Goal: Task Accomplishment & Management: Manage account settings

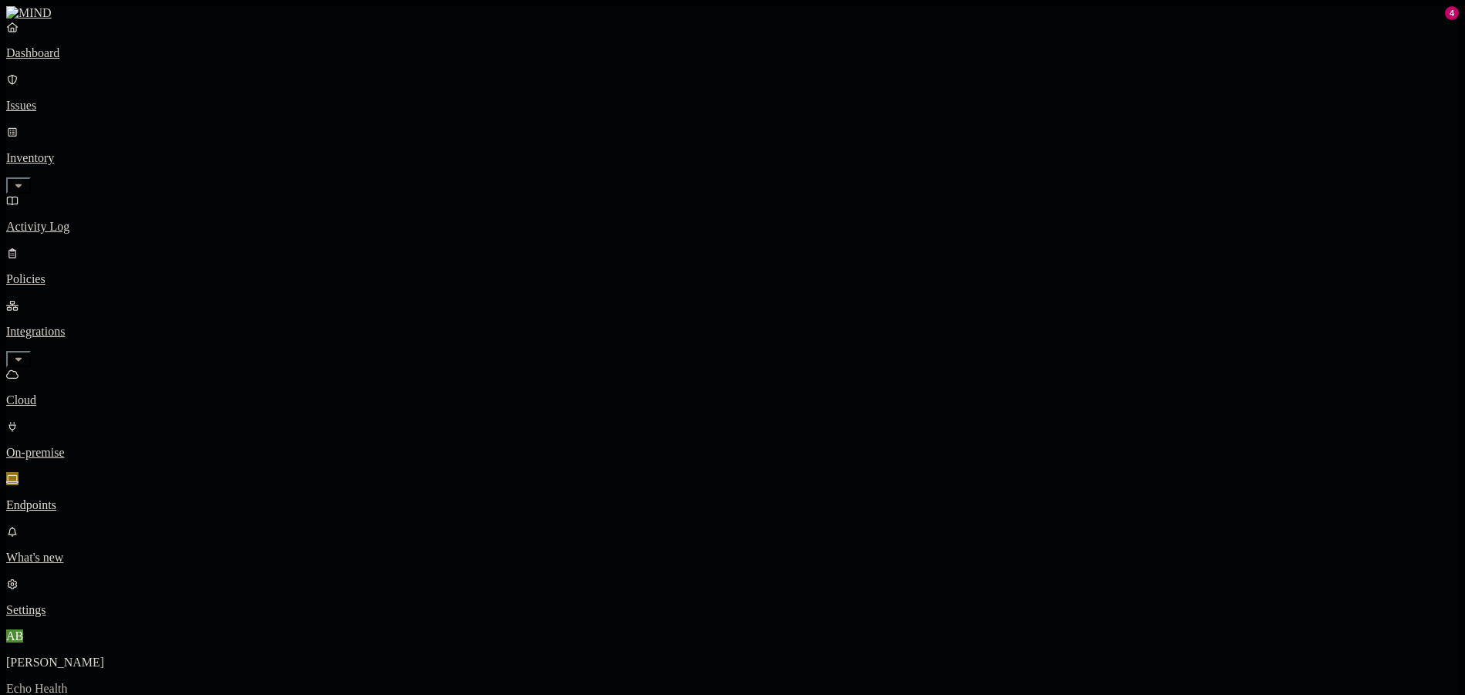
click at [85, 272] on p "Policies" at bounding box center [732, 279] width 1453 height 14
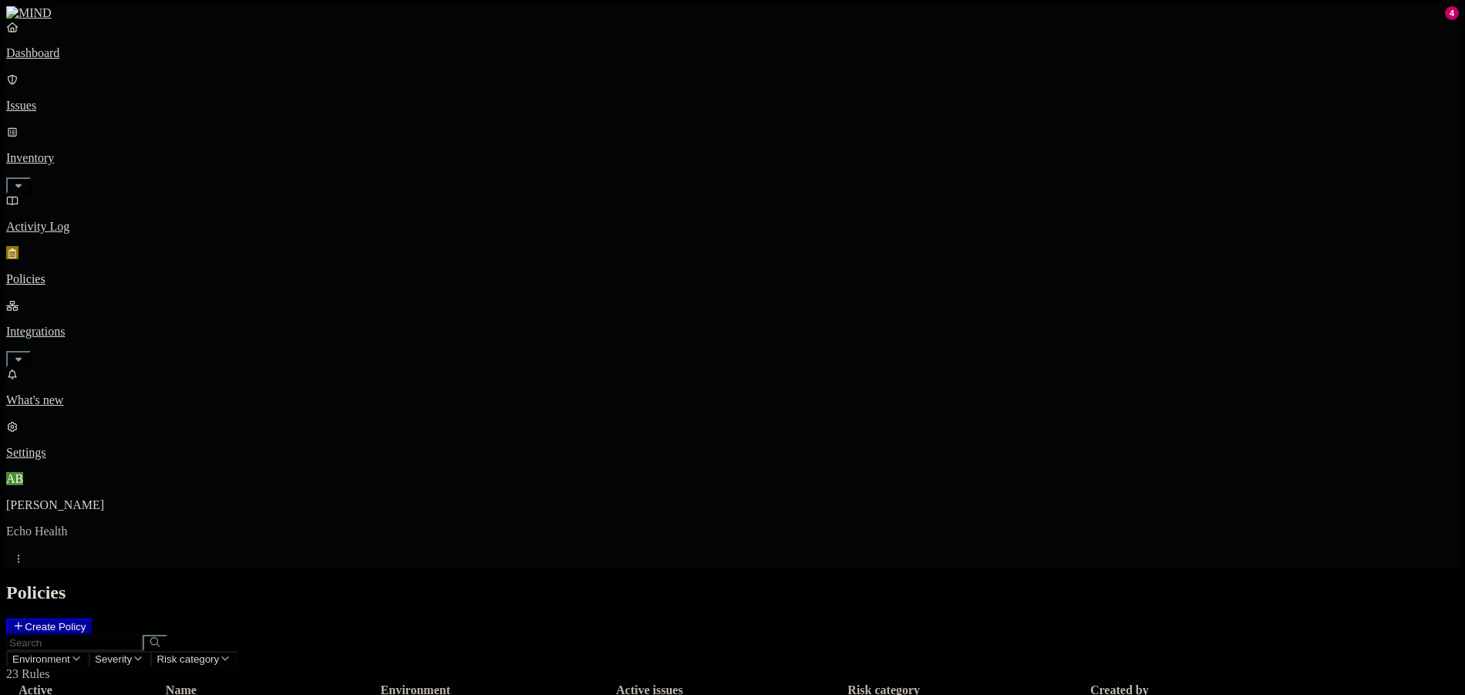
click at [99, 60] on link "Dashboard" at bounding box center [732, 40] width 1453 height 40
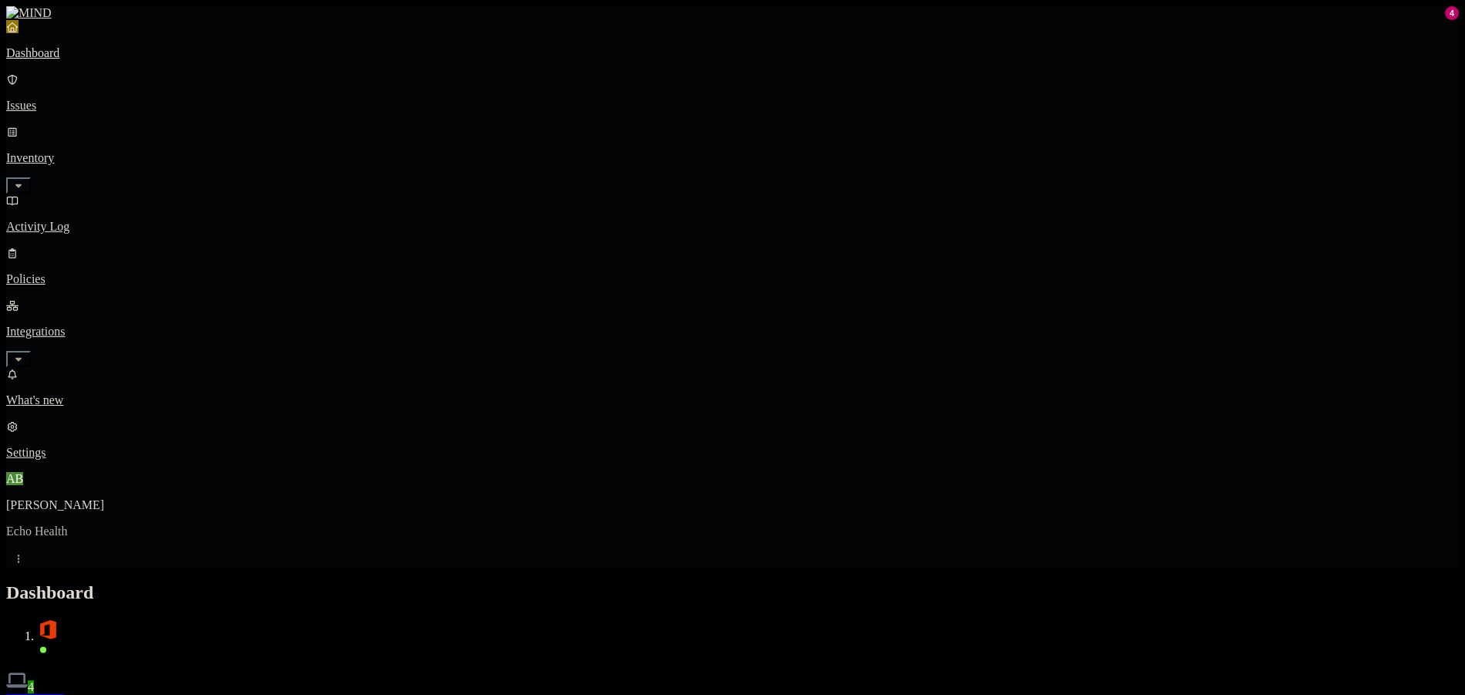
click at [128, 151] on p "Inventory" at bounding box center [732, 158] width 1453 height 14
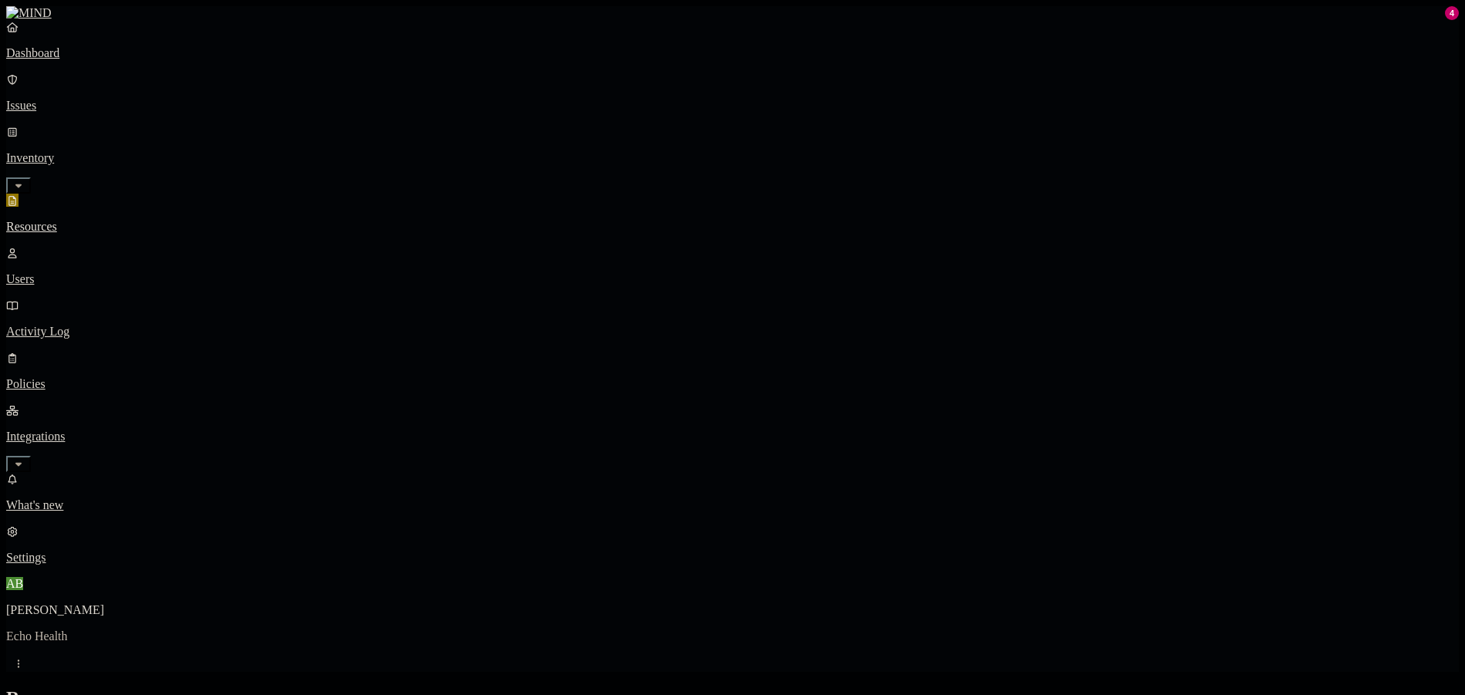
click at [92, 60] on link "Dashboard" at bounding box center [732, 40] width 1453 height 40
click at [85, 99] on p "Issues" at bounding box center [732, 106] width 1453 height 14
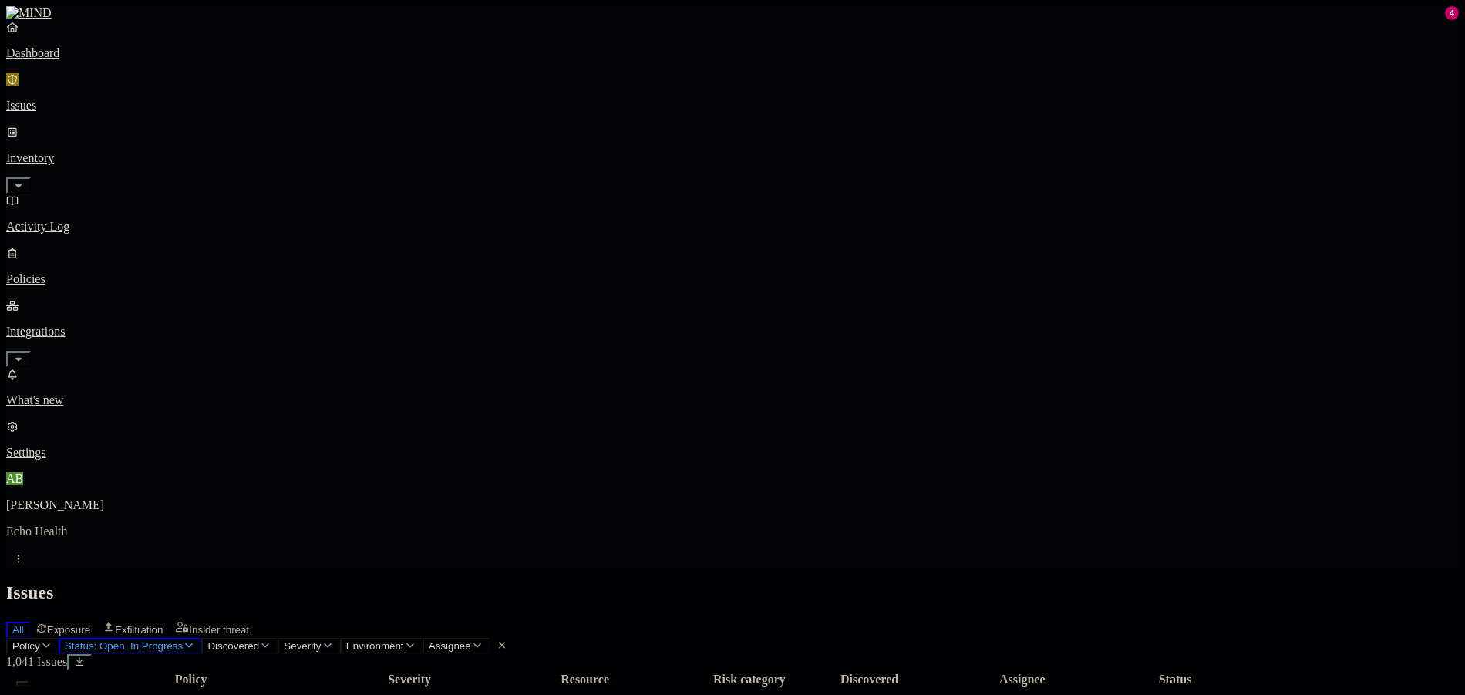
click at [183, 640] on span "Status: Open, In Progress" at bounding box center [124, 646] width 118 height 12
click at [298, 194] on span "In Progress" at bounding box center [301, 207] width 42 height 27
click at [301, 149] on span "Open" at bounding box center [293, 155] width 27 height 13
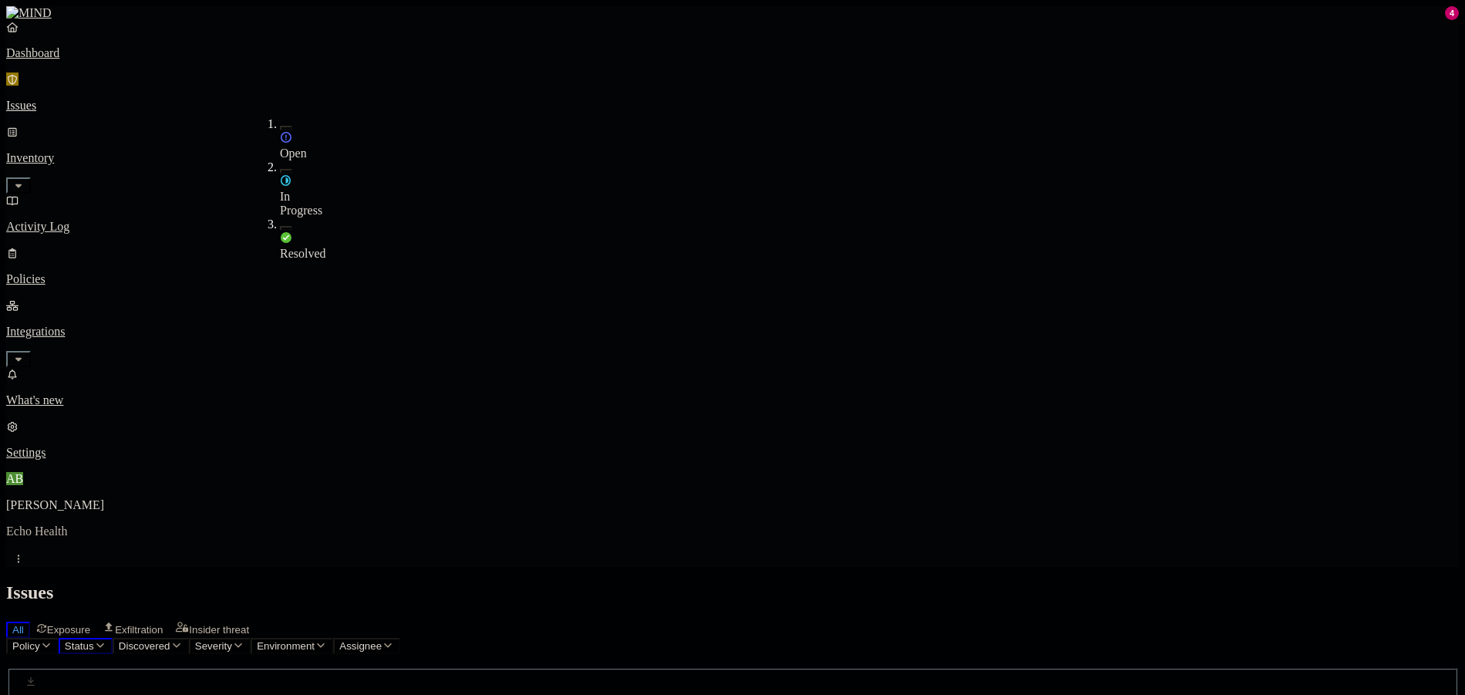
click at [297, 247] on span "Resolved" at bounding box center [303, 253] width 46 height 13
click at [693, 582] on div "Issues" at bounding box center [732, 592] width 1453 height 21
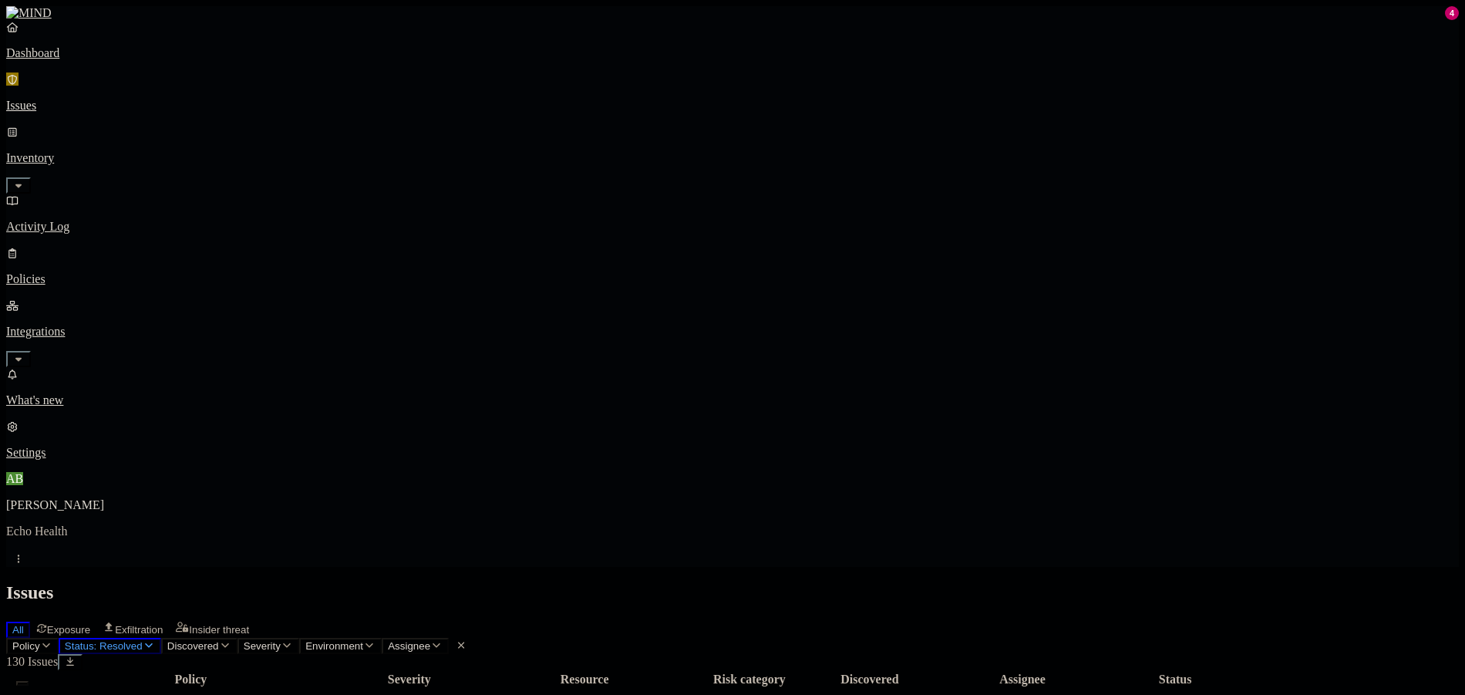
click at [124, 440] on nav "Dashboard Issues Inventory Activity Log Policies Integrations What's new 4 Sett…" at bounding box center [732, 240] width 1453 height 440
click at [79, 390] on nav "Dashboard Issues Inventory Activity Log Policies Integrations What's new 4 Sett…" at bounding box center [732, 240] width 1453 height 440
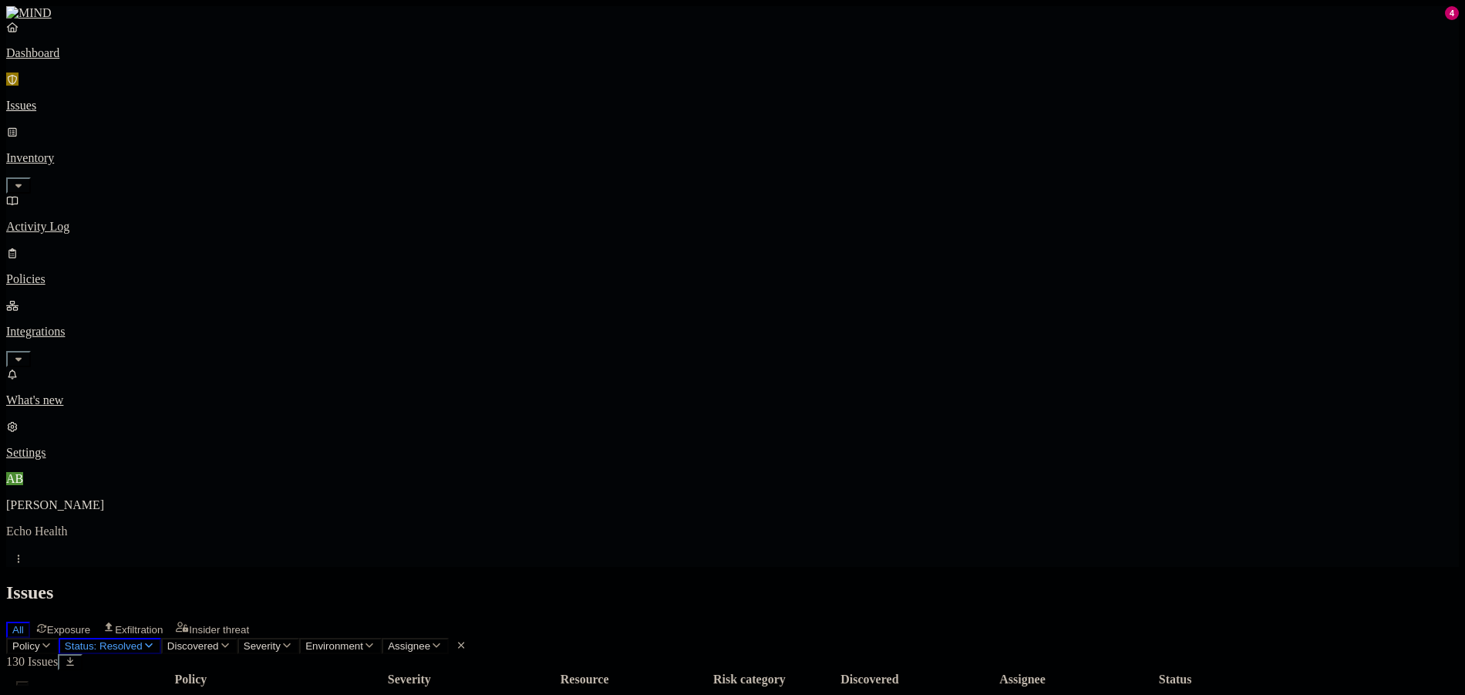
click at [147, 374] on nav "Dashboard Issues Inventory Activity Log Policies Integrations What's new 4 Sett…" at bounding box center [732, 240] width 1453 height 440
click at [84, 272] on p "Policies" at bounding box center [732, 279] width 1453 height 14
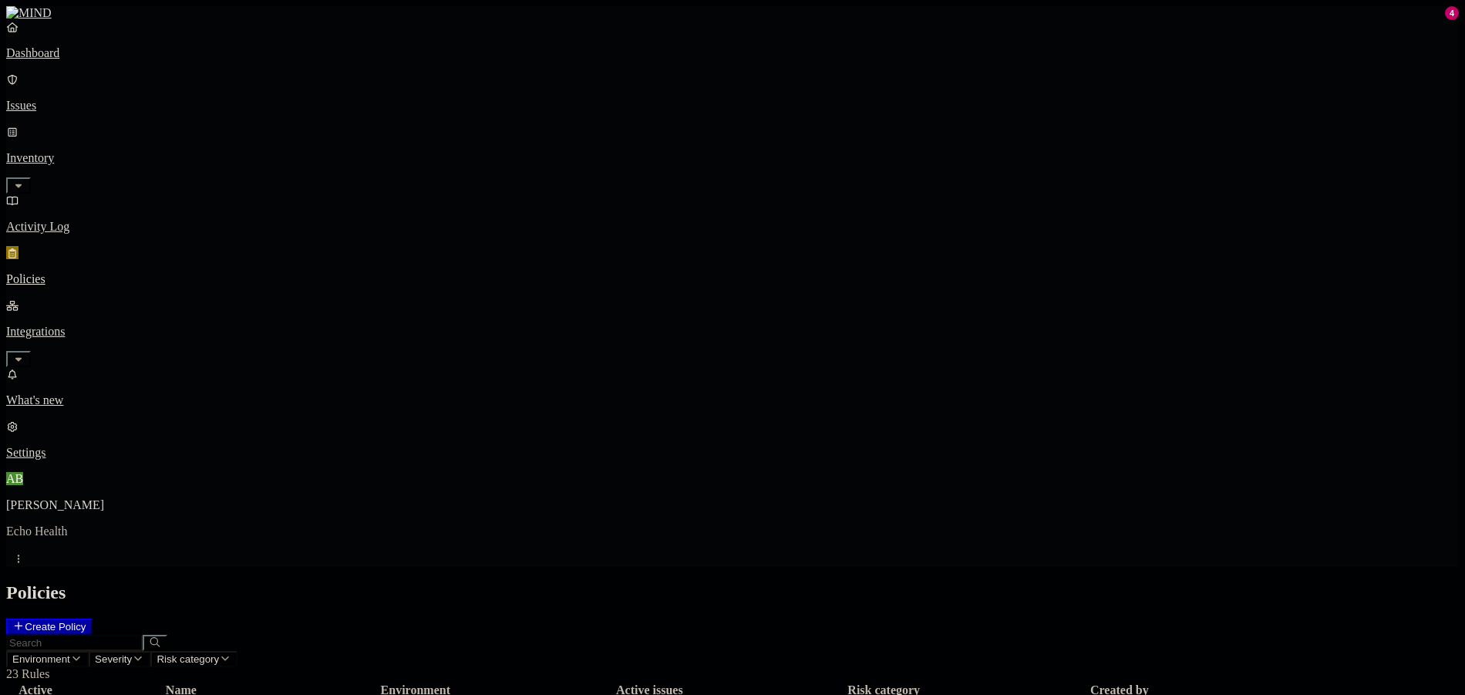
click at [93, 619] on button "Create Policy" at bounding box center [49, 627] width 86 height 16
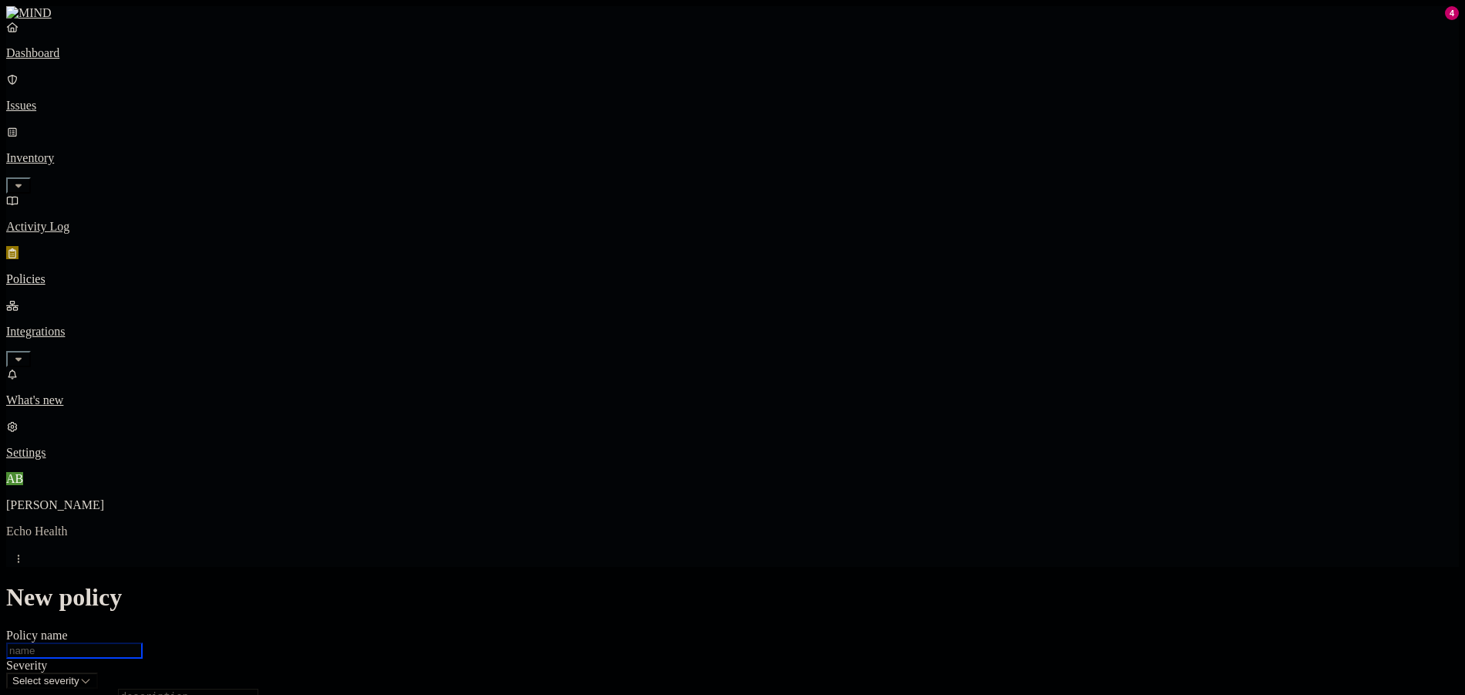
click at [143, 642] on input "Policy name" at bounding box center [74, 650] width 137 height 16
click at [25, 354] on icon "button" at bounding box center [18, 359] width 12 height 10
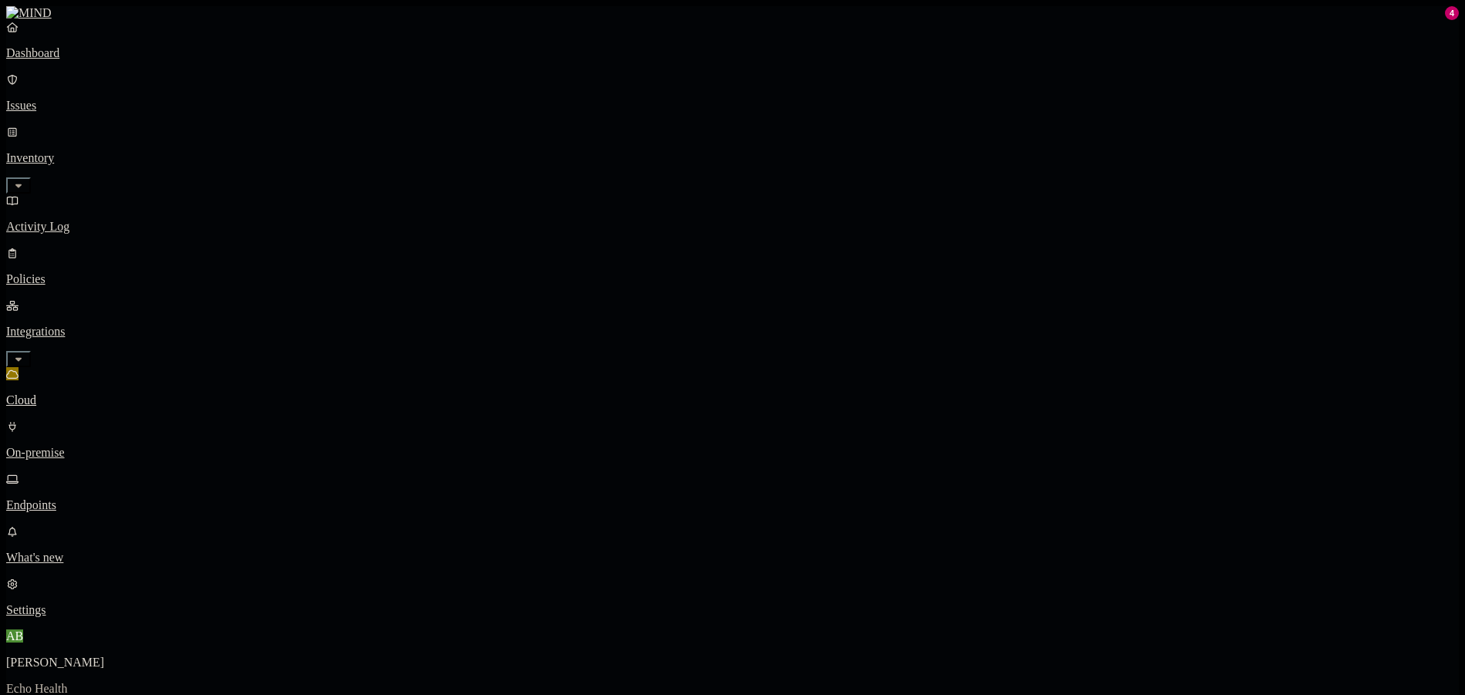
click at [93, 498] on p "Endpoints" at bounding box center [732, 505] width 1453 height 14
